Goal: Navigation & Orientation: Find specific page/section

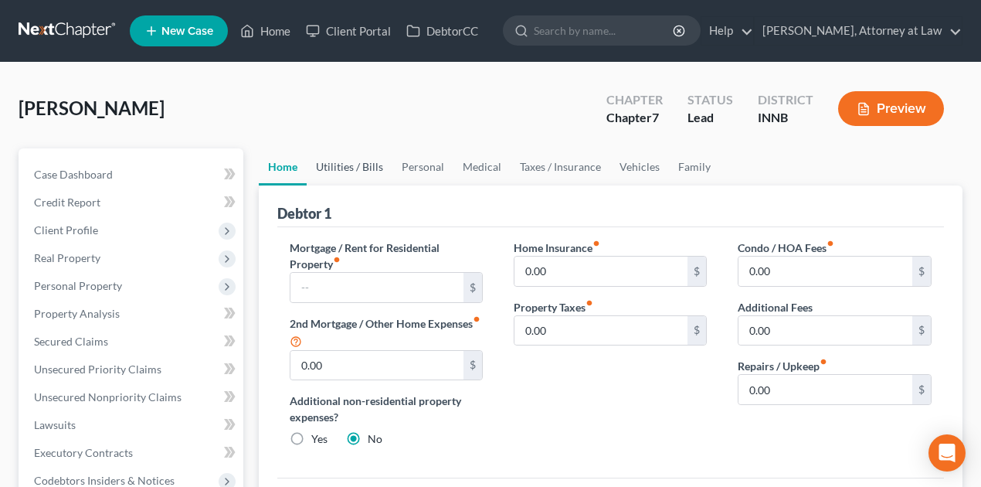
click at [341, 162] on link "Utilities / Bills" at bounding box center [350, 166] width 86 height 37
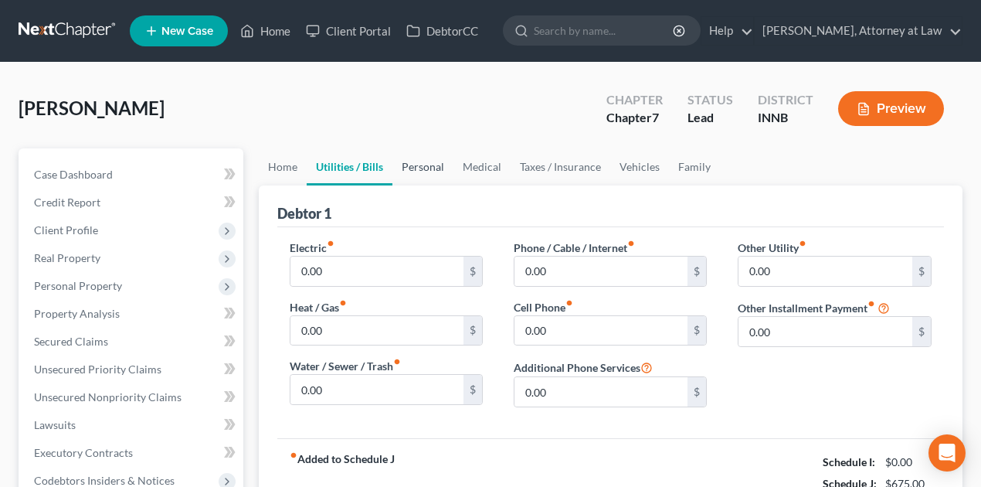
click at [412, 164] on link "Personal" at bounding box center [422, 166] width 61 height 37
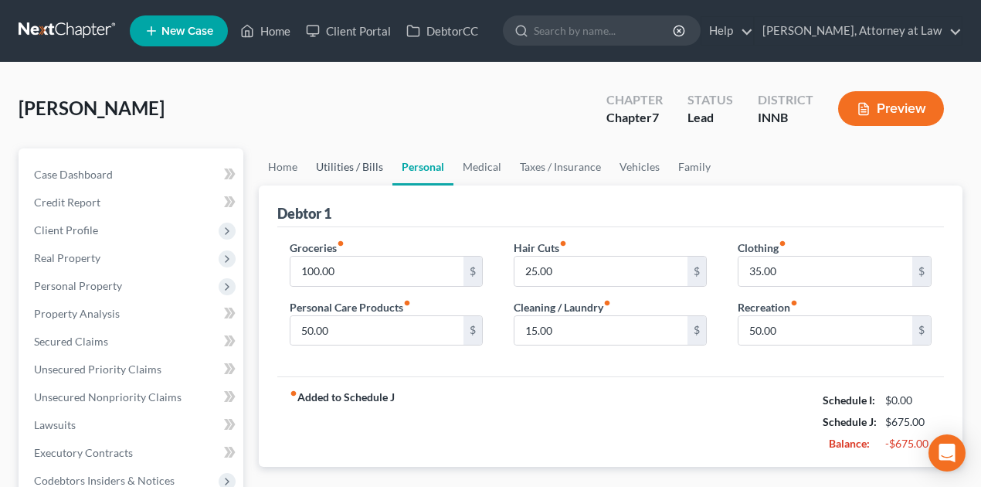
drag, startPoint x: 354, startPoint y: 165, endPoint x: 347, endPoint y: 168, distance: 8.0
click at [354, 165] on link "Utilities / Bills" at bounding box center [350, 166] width 86 height 37
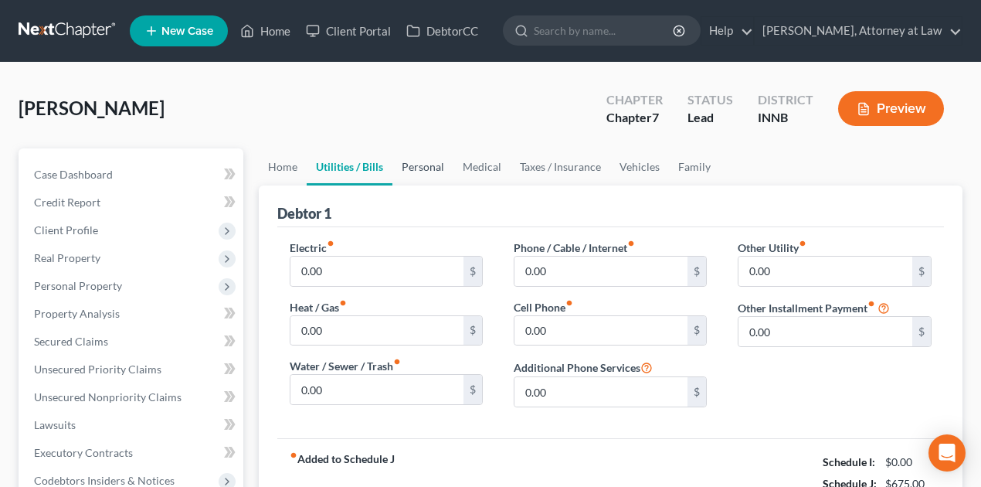
click at [416, 167] on link "Personal" at bounding box center [422, 166] width 61 height 37
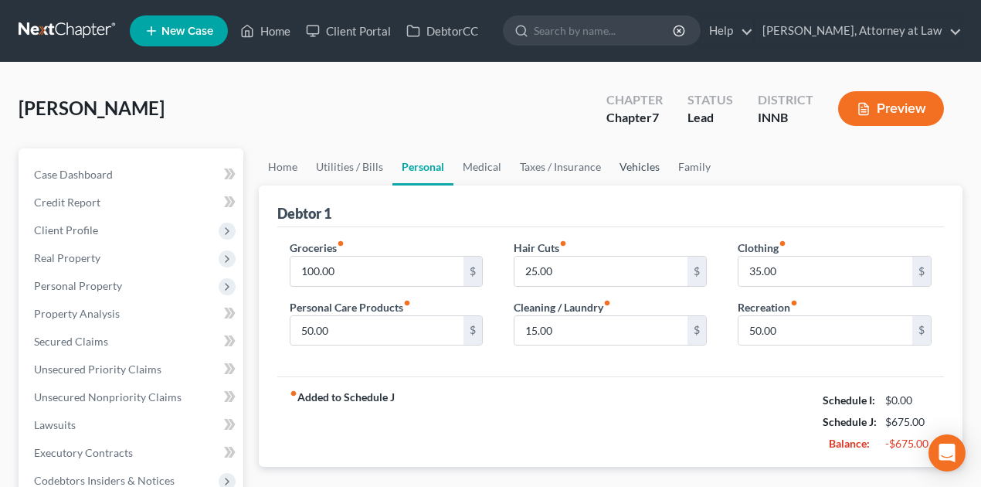
click at [616, 165] on link "Vehicles" at bounding box center [639, 166] width 59 height 37
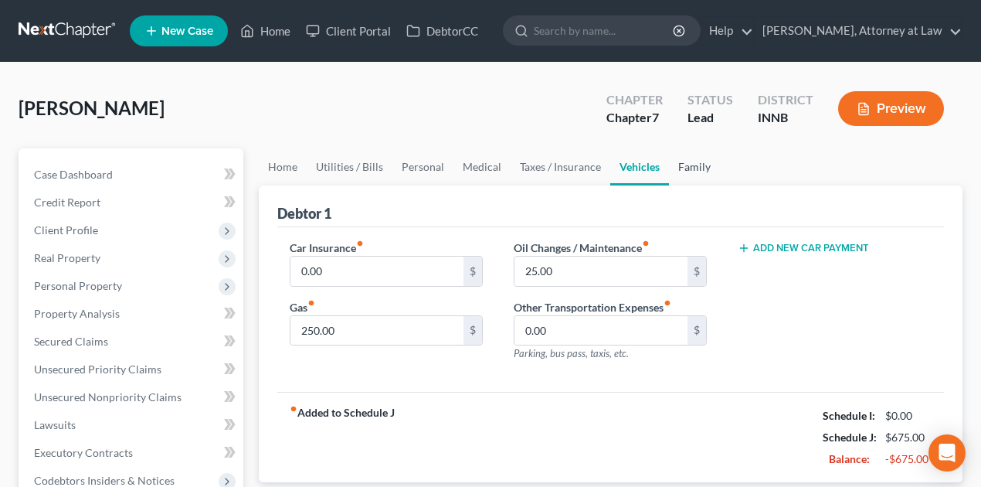
click at [687, 164] on link "Family" at bounding box center [694, 166] width 51 height 37
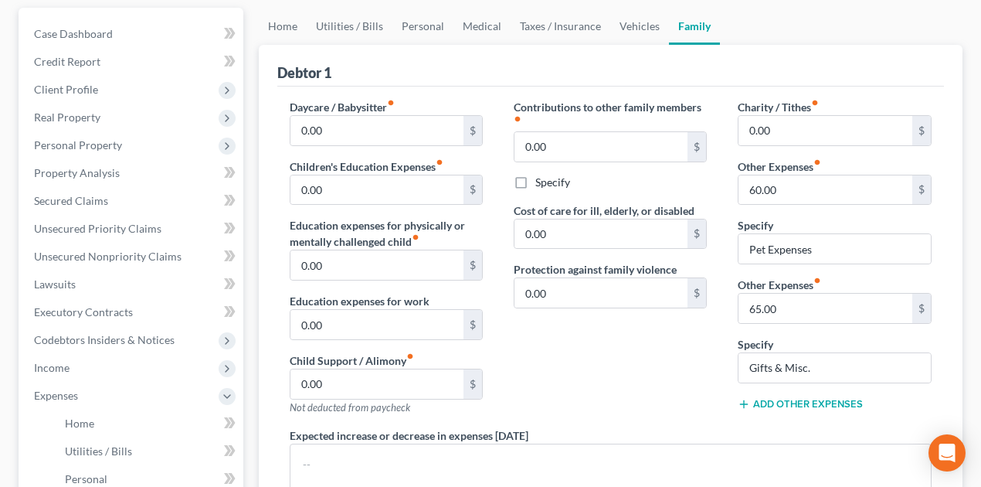
scroll to position [154, 0]
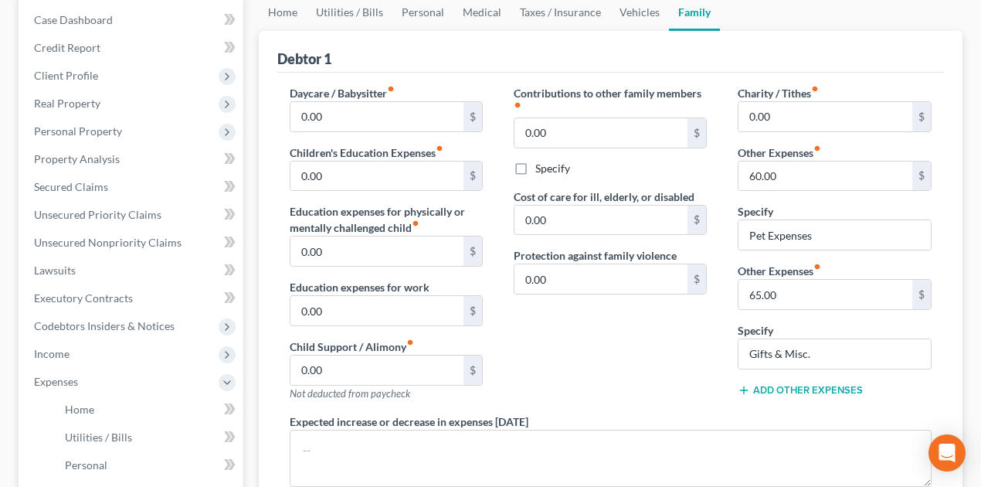
click at [721, 65] on div "Debtor 1" at bounding box center [610, 52] width 667 height 42
